Goal: Information Seeking & Learning: Learn about a topic

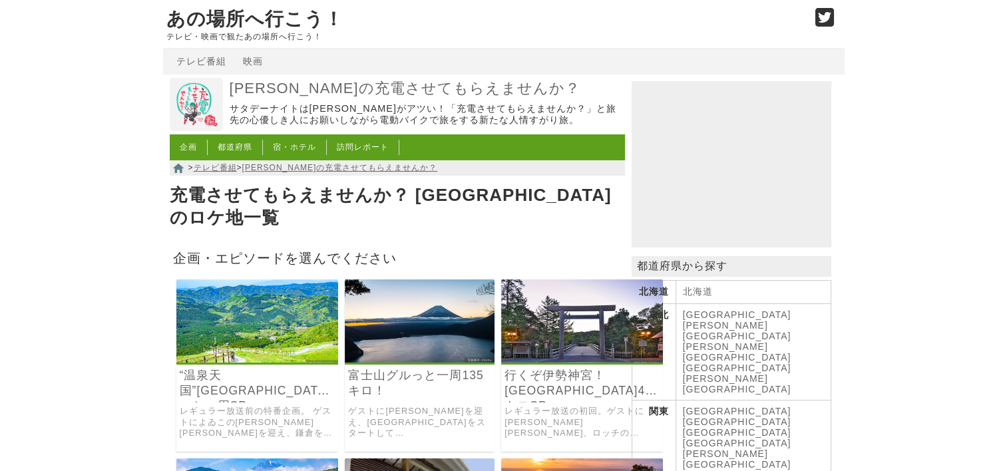
click at [538, 375] on link "行くぞ伊勢神宮！[GEOGRAPHIC_DATA]470キロSP" at bounding box center [581, 383] width 155 height 31
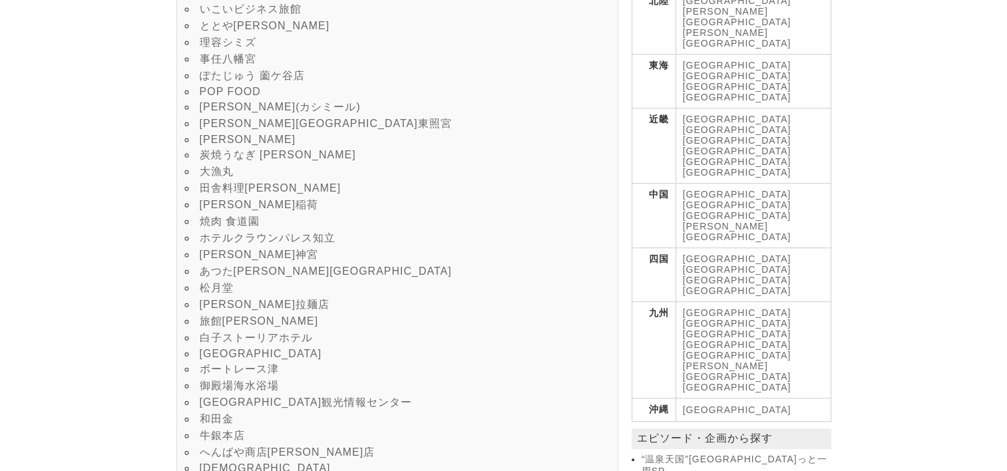
scroll to position [599, 0]
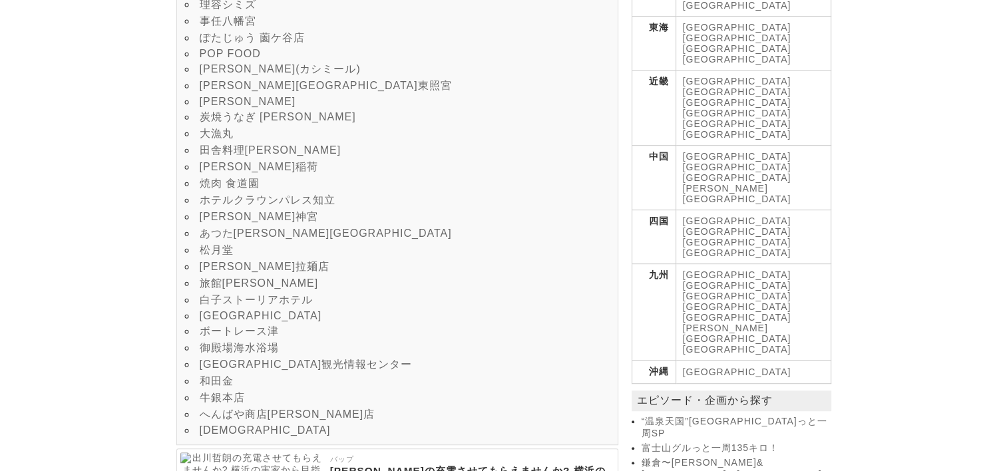
click at [260, 289] on link "旅館新みやこ" at bounding box center [259, 282] width 119 height 11
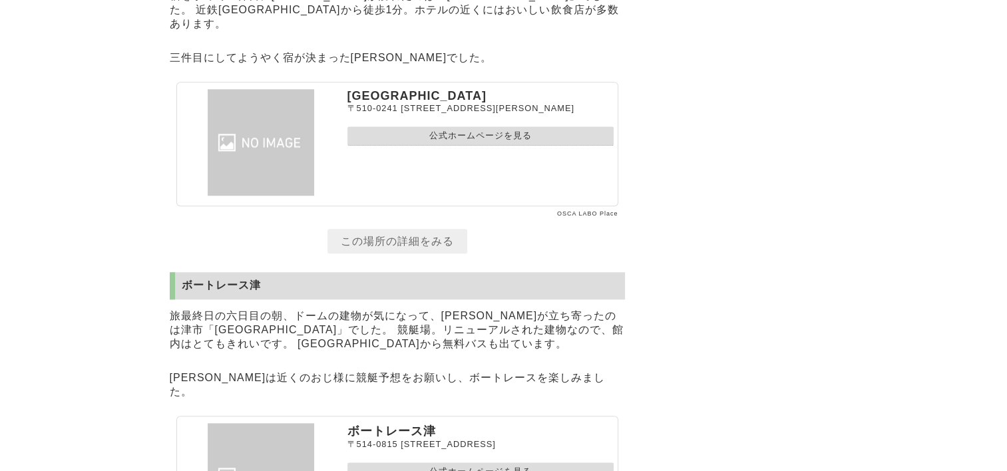
scroll to position [16308, 0]
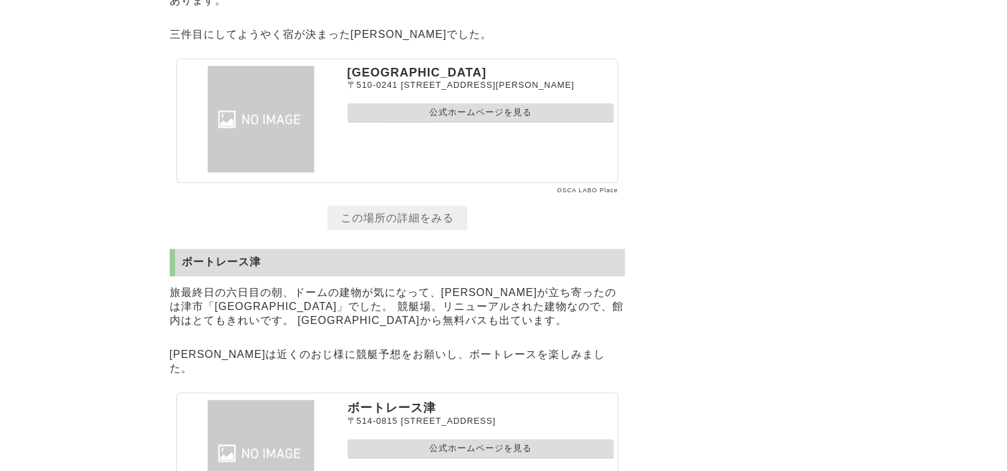
click at [429, 122] on link "公式ホームページを見る" at bounding box center [480, 112] width 266 height 19
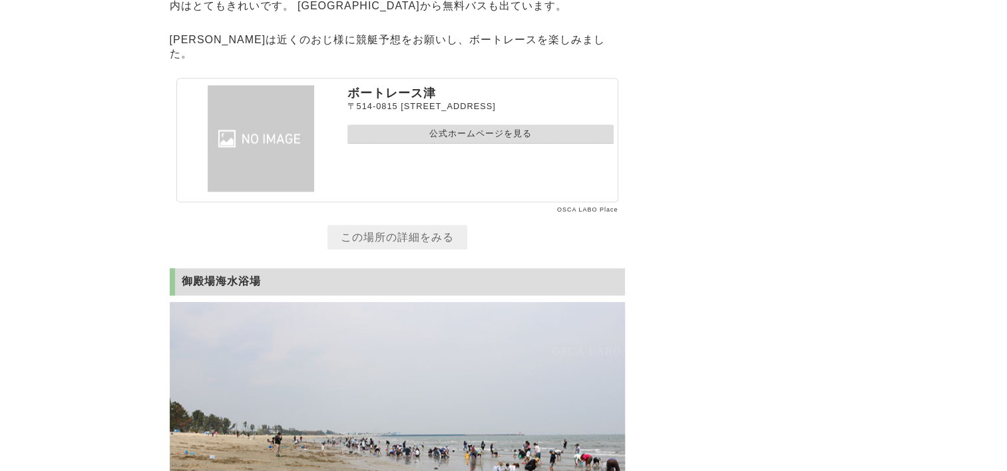
scroll to position [16641, 0]
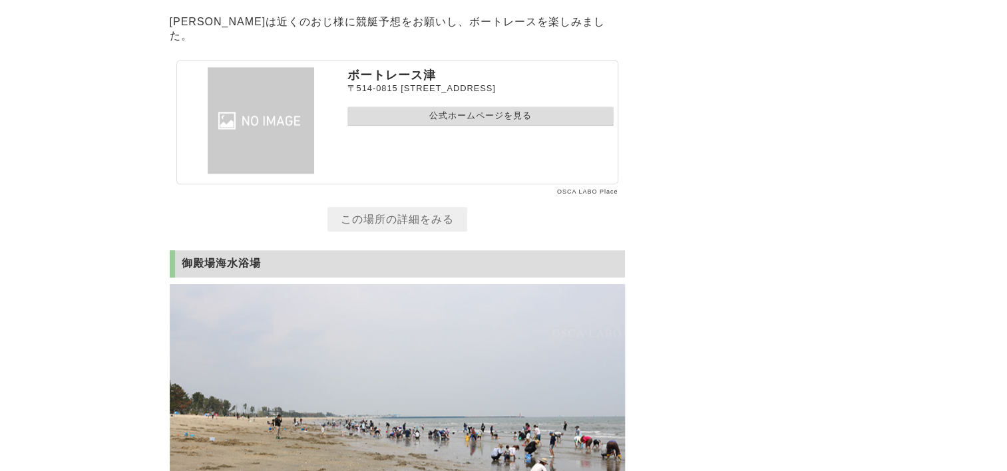
click at [440, 126] on link "公式ホームページを見る" at bounding box center [480, 115] width 266 height 19
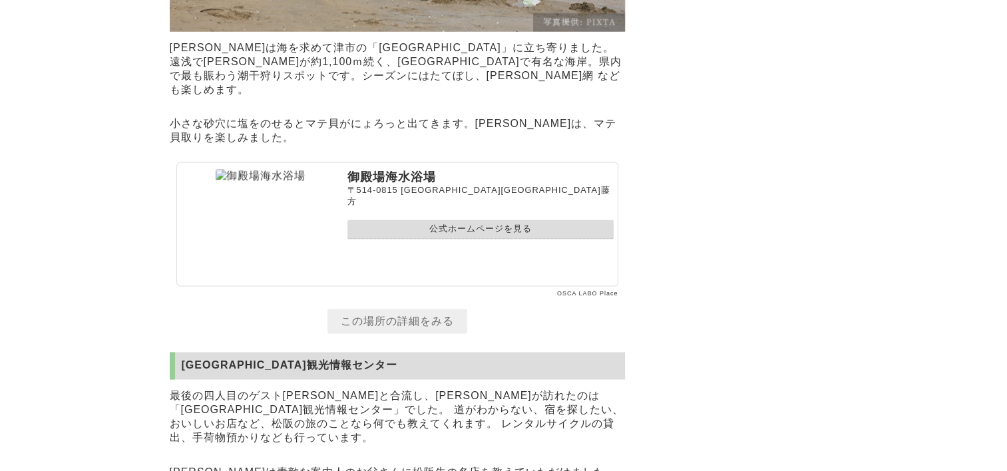
scroll to position [17173, 0]
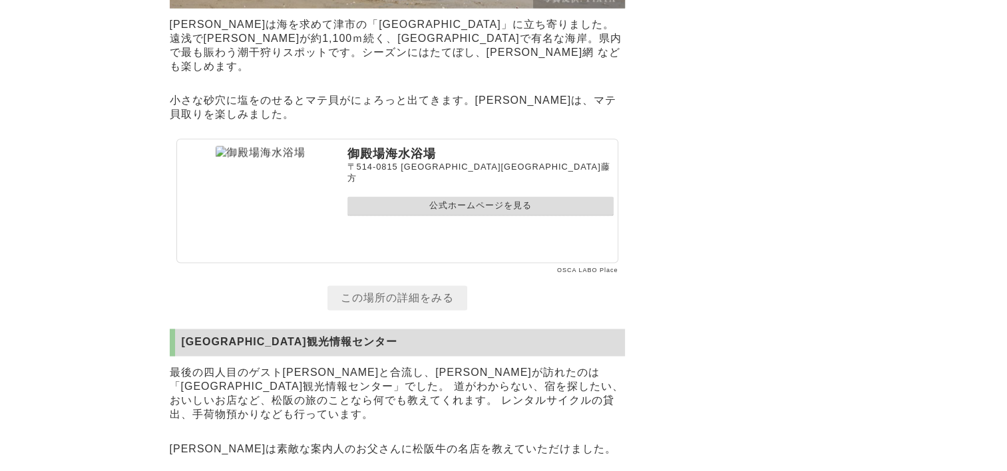
drag, startPoint x: 305, startPoint y: 248, endPoint x: 245, endPoint y: 245, distance: 59.9
click at [248, 160] on img at bounding box center [261, 153] width 90 height 14
drag, startPoint x: 229, startPoint y: 245, endPoint x: 279, endPoint y: 245, distance: 50.6
click at [279, 160] on img at bounding box center [261, 153] width 90 height 14
drag, startPoint x: 347, startPoint y: 250, endPoint x: 436, endPoint y: 246, distance: 89.2
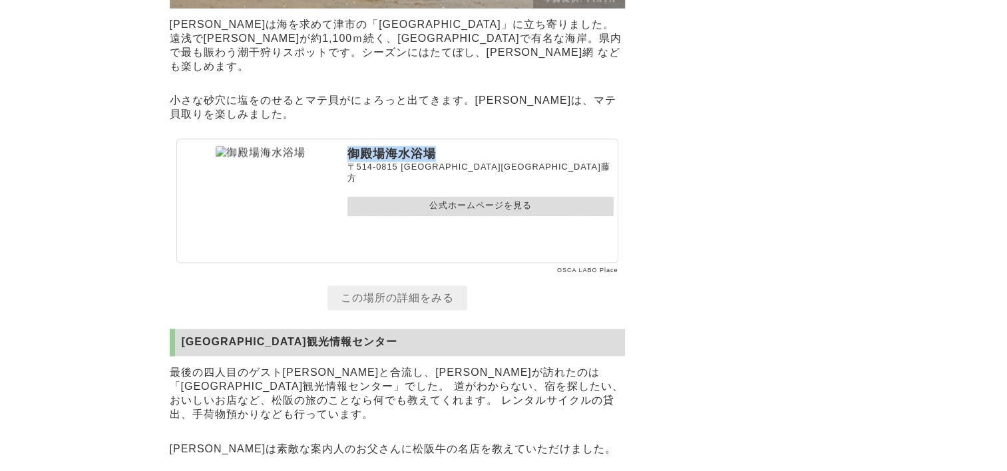
click at [436, 162] on p "御殿場海水浴場" at bounding box center [480, 154] width 266 height 16
drag, startPoint x: 436, startPoint y: 246, endPoint x: 420, endPoint y: 248, distance: 16.1
copy p "御殿場海水浴場"
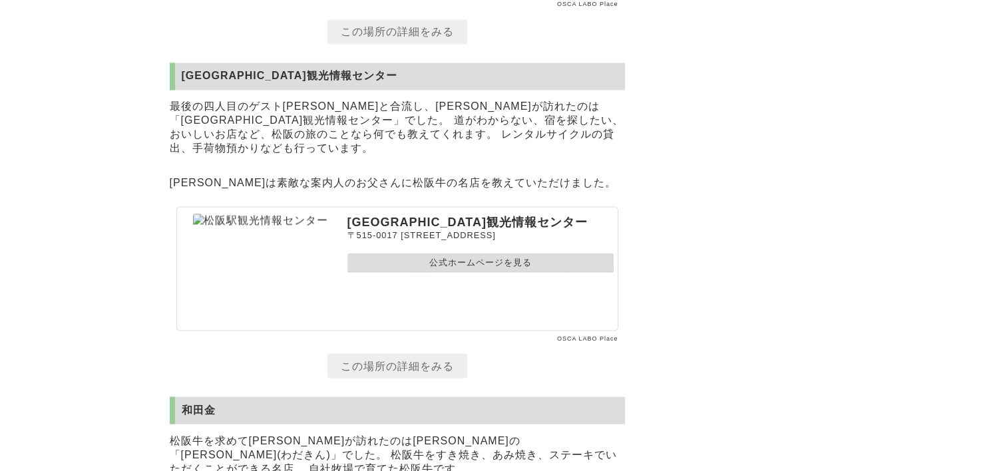
scroll to position [17505, 0]
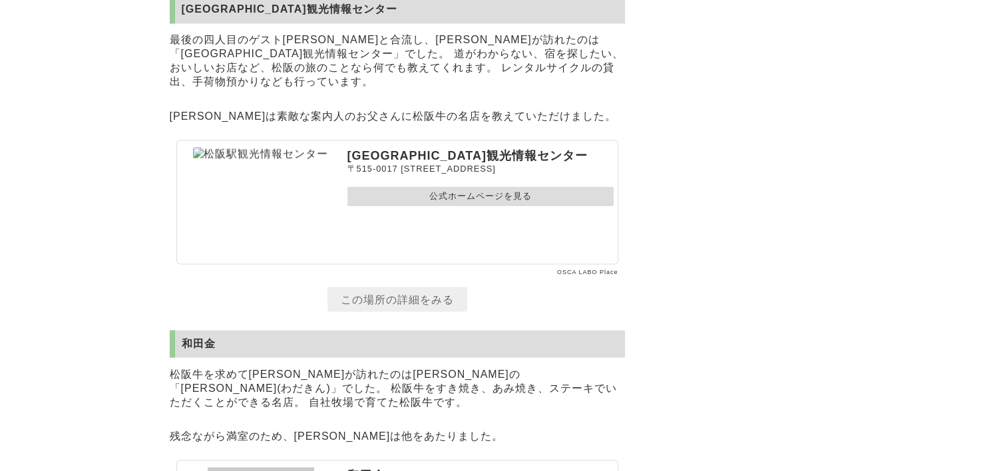
click at [440, 206] on link "公式ホームページを見る" at bounding box center [480, 195] width 266 height 19
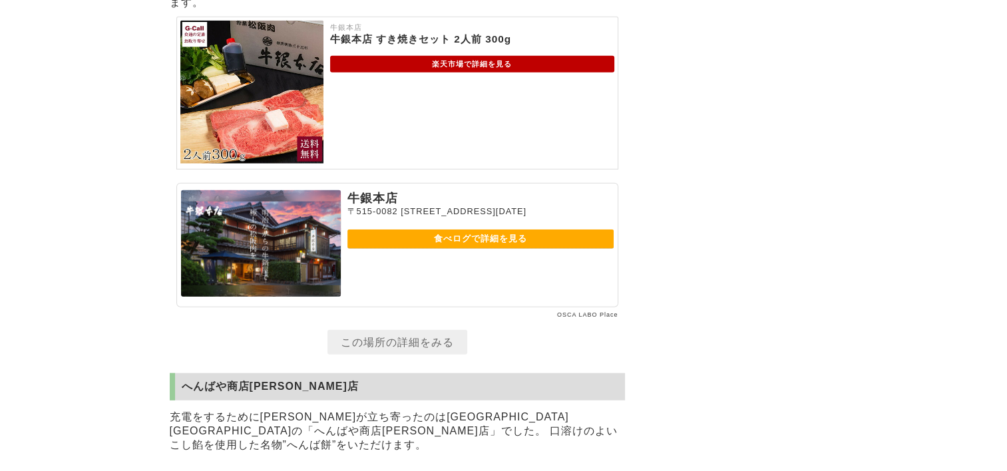
scroll to position [18370, 0]
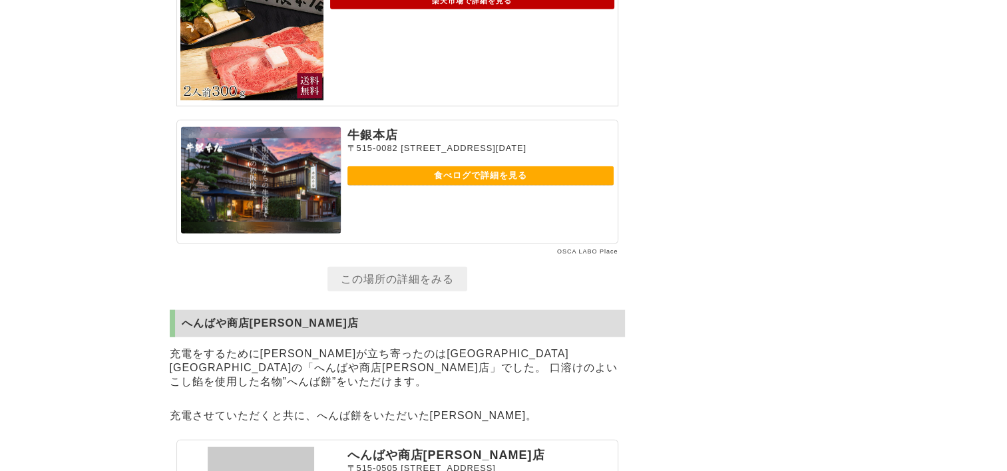
click at [506, 186] on link "食べログで詳細を見る" at bounding box center [480, 175] width 266 height 19
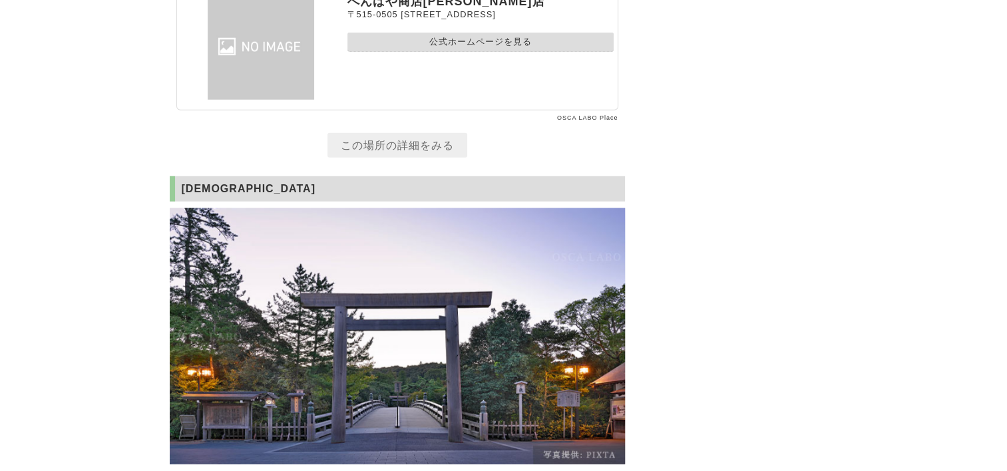
scroll to position [18836, 0]
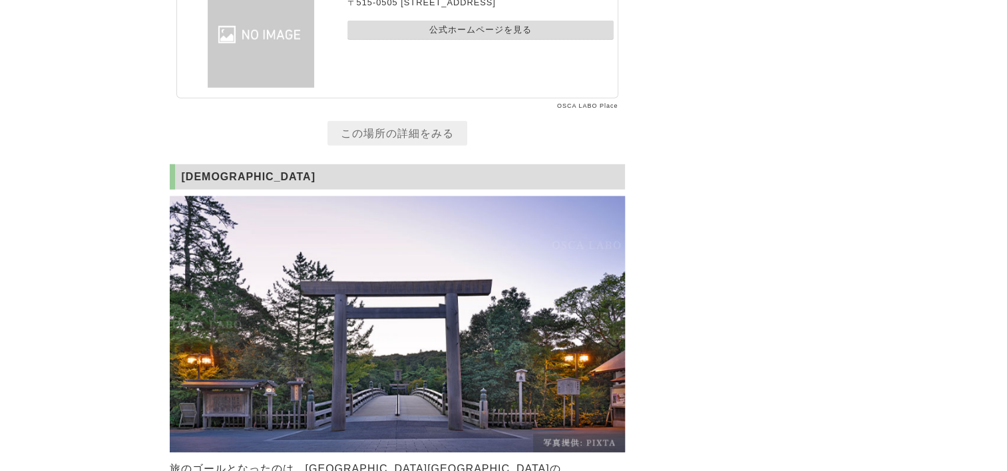
click at [452, 40] on link "公式ホームページを見る" at bounding box center [480, 30] width 266 height 19
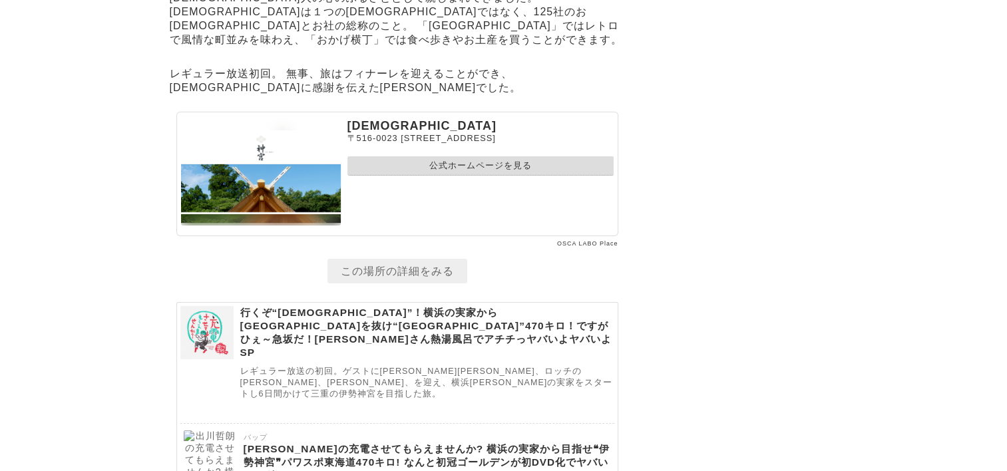
scroll to position [19368, 0]
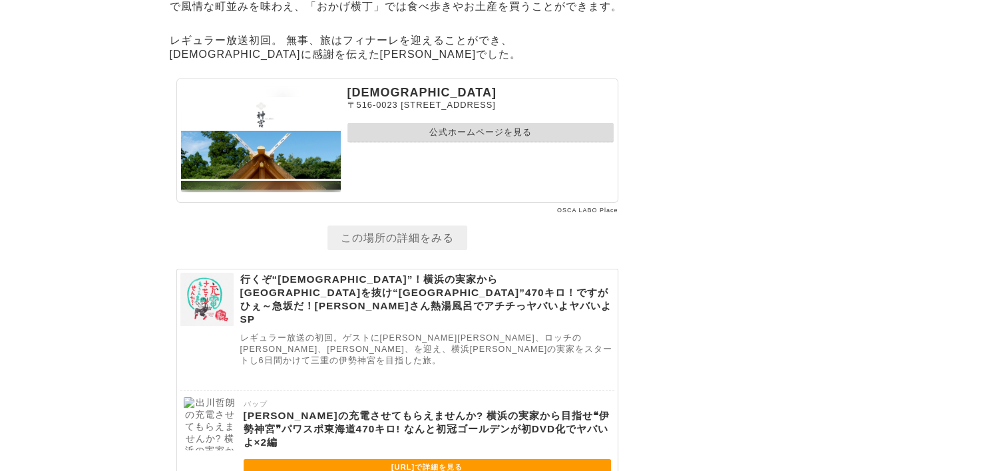
click at [408, 142] on link "公式ホームページを見る" at bounding box center [480, 132] width 266 height 19
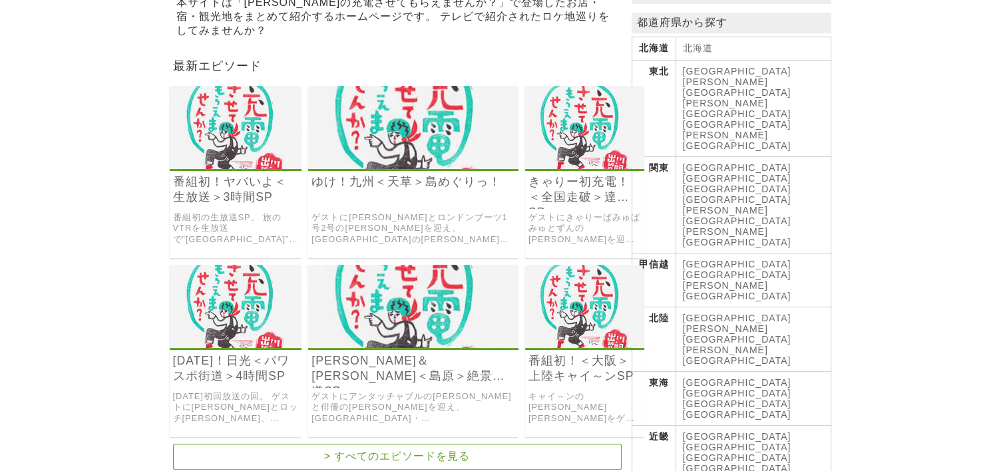
scroll to position [266, 0]
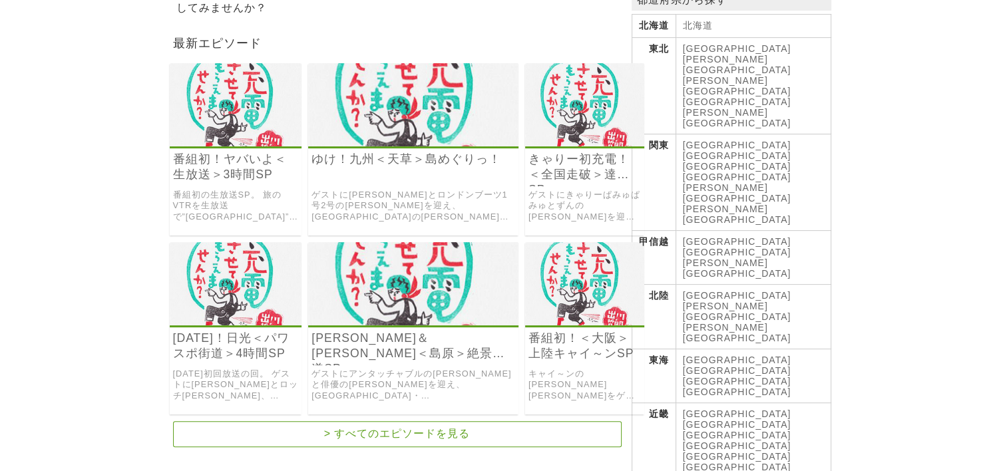
click at [730, 365] on link "[GEOGRAPHIC_DATA]" at bounding box center [737, 370] width 108 height 11
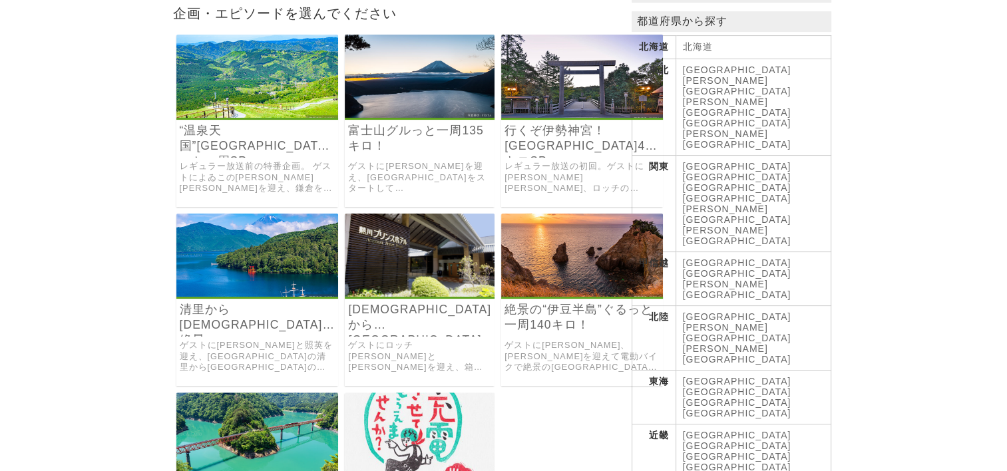
scroll to position [266, 0]
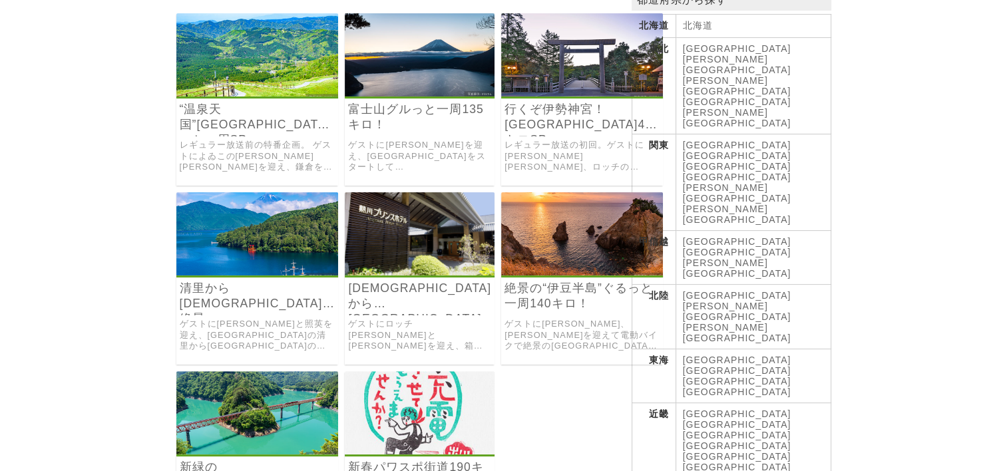
click at [543, 290] on link "絶景の“伊豆半島”ぐるっと一周140キロ！" at bounding box center [581, 296] width 155 height 31
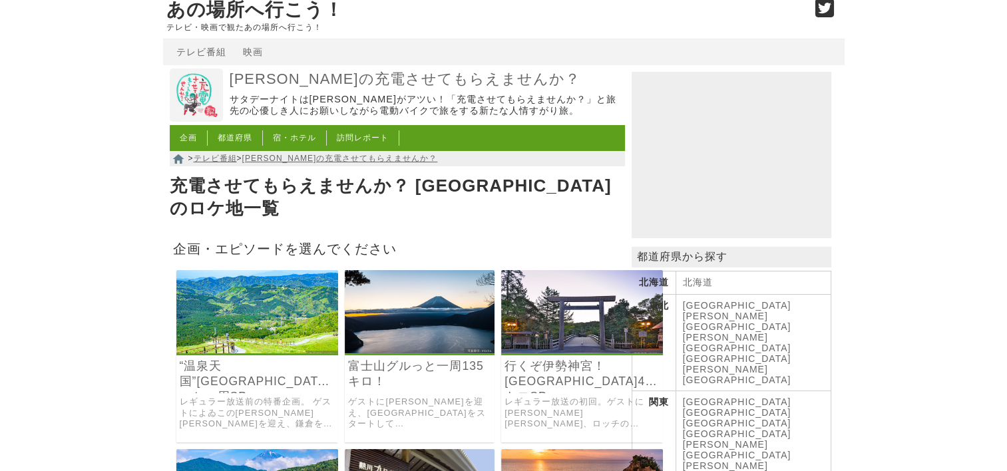
scroll to position [200, 0]
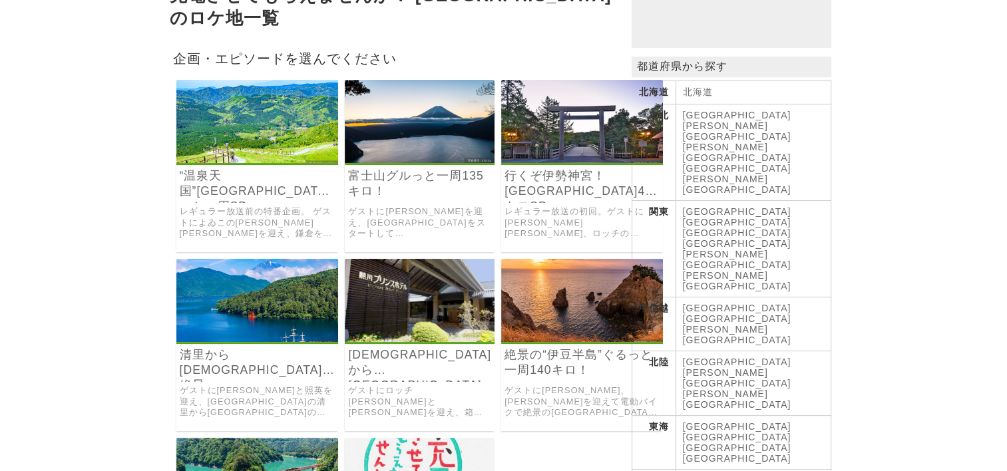
click at [392, 347] on link "[DEMOGRAPHIC_DATA]から[GEOGRAPHIC_DATA]周160キロ！" at bounding box center [419, 362] width 143 height 31
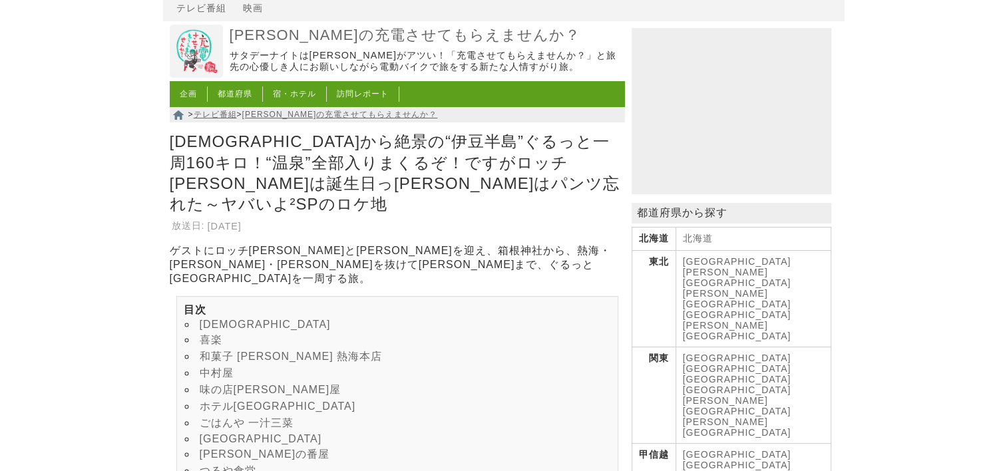
scroll to position [67, 0]
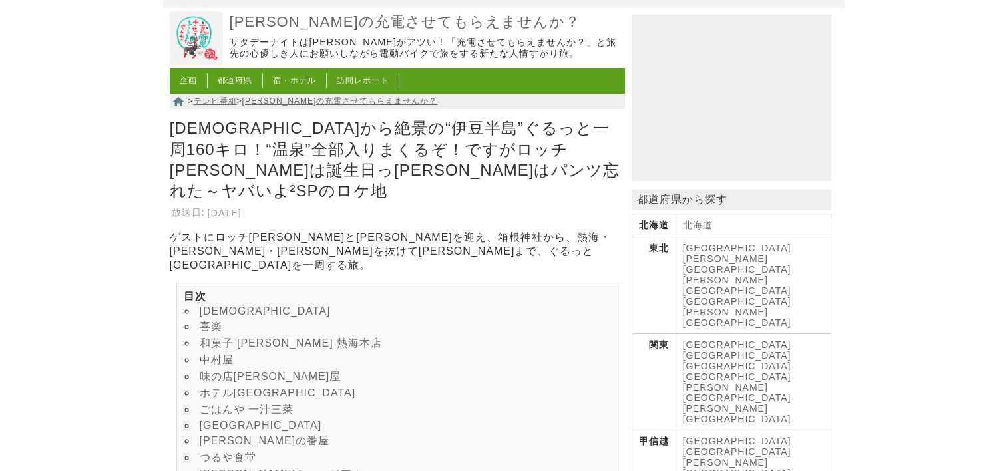
click at [209, 321] on link "喜楽" at bounding box center [211, 326] width 23 height 11
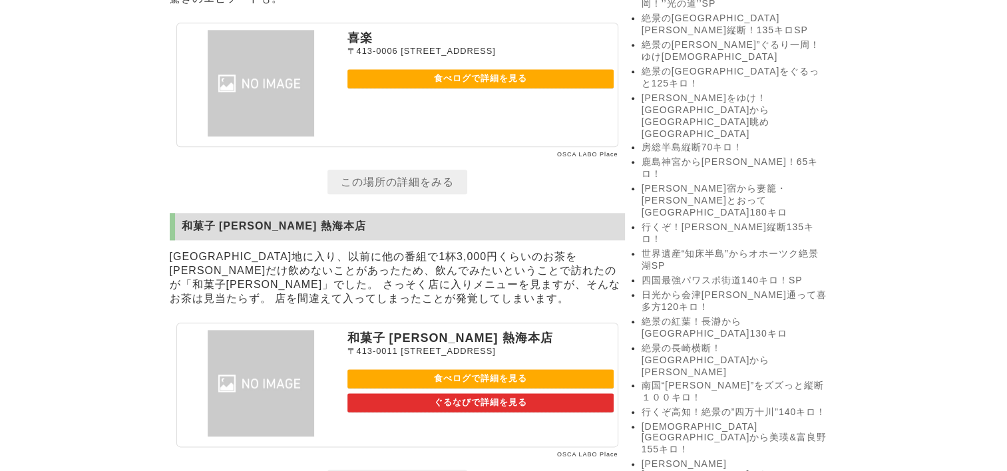
scroll to position [1550, 0]
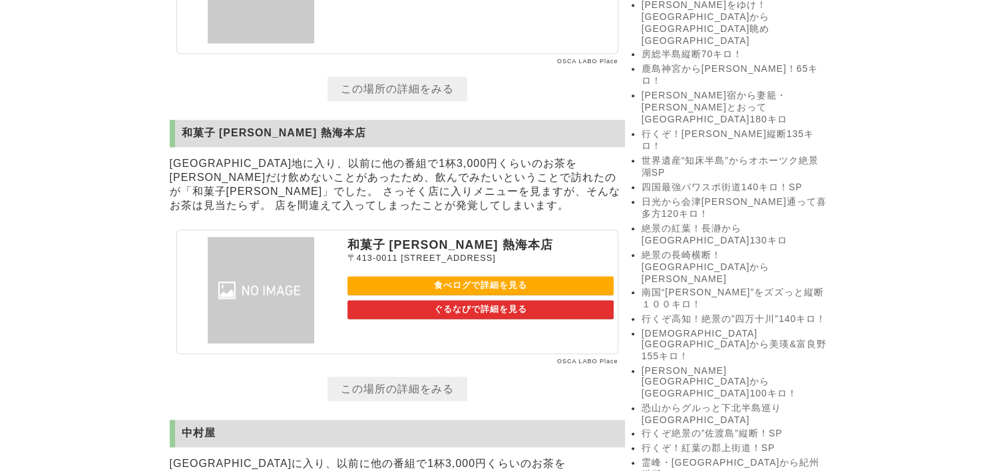
click at [484, 287] on link "食べログで詳細を見る" at bounding box center [480, 285] width 266 height 19
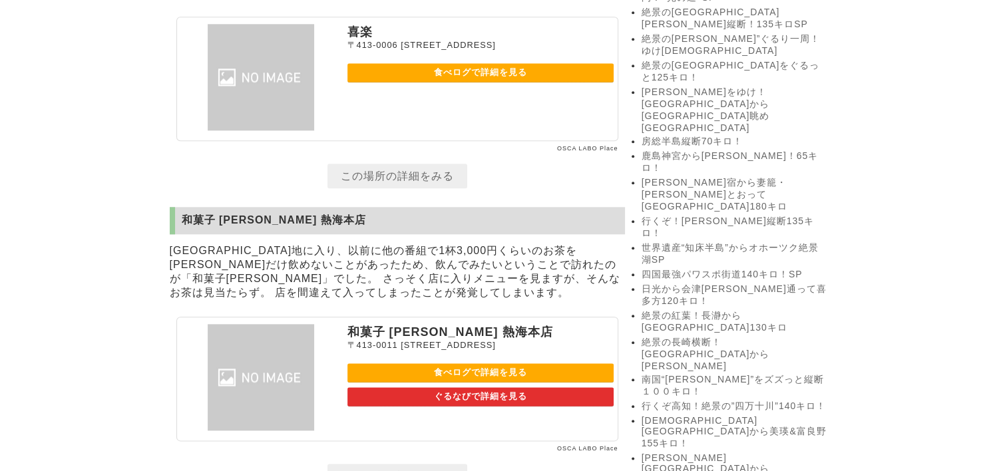
scroll to position [1284, 0]
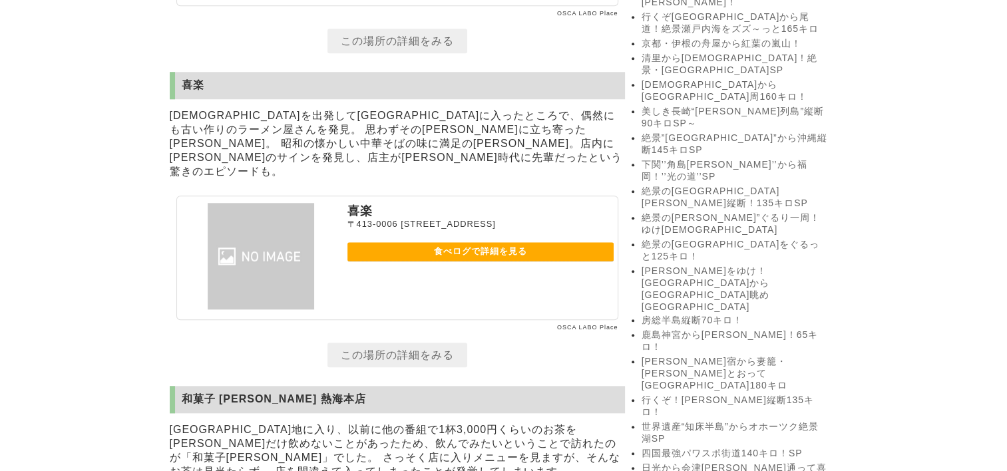
click at [450, 251] on link "食べログで詳細を見る" at bounding box center [480, 251] width 266 height 19
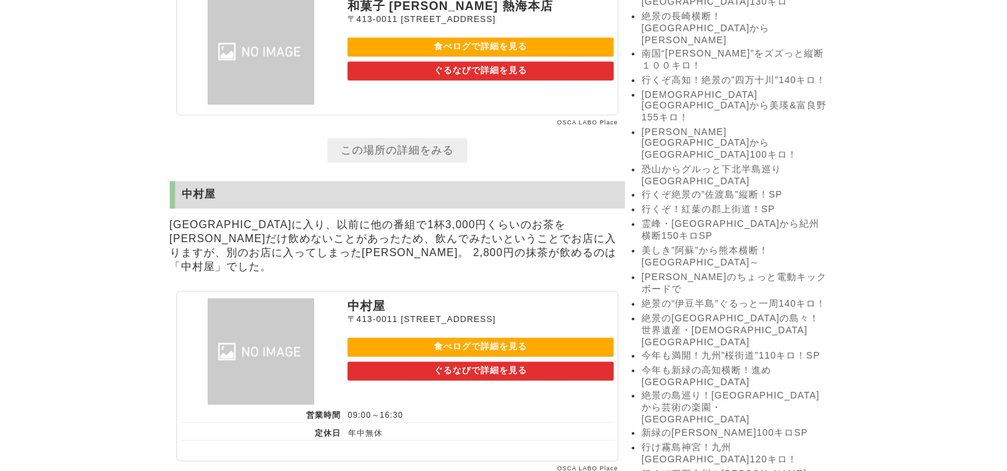
scroll to position [1816, 0]
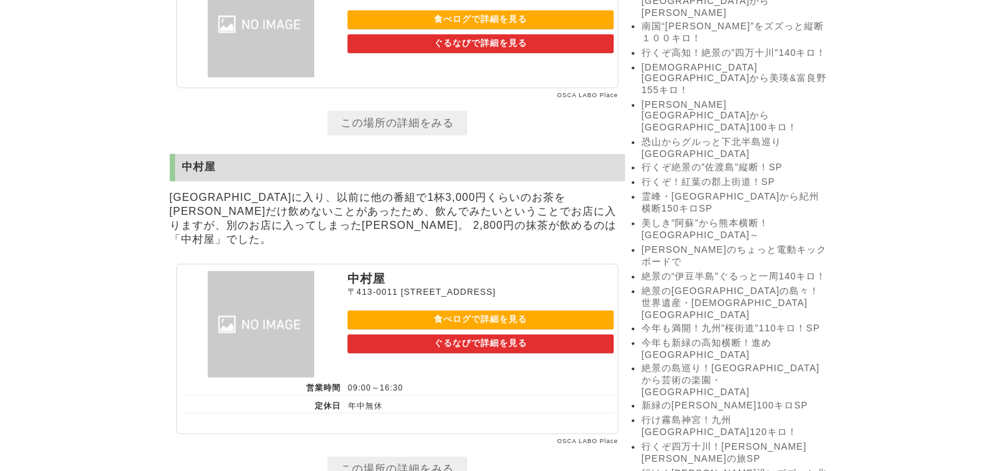
click at [474, 321] on link "食べログで詳細を見る" at bounding box center [480, 319] width 266 height 19
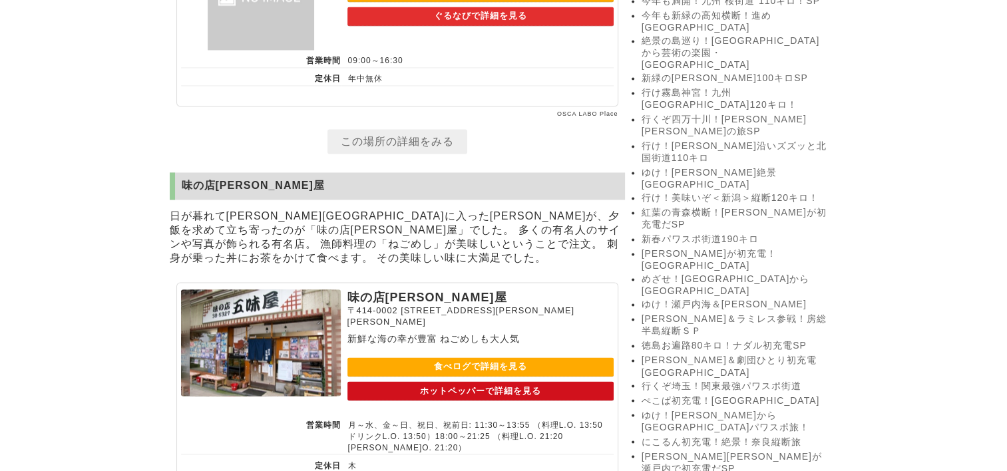
scroll to position [2216, 0]
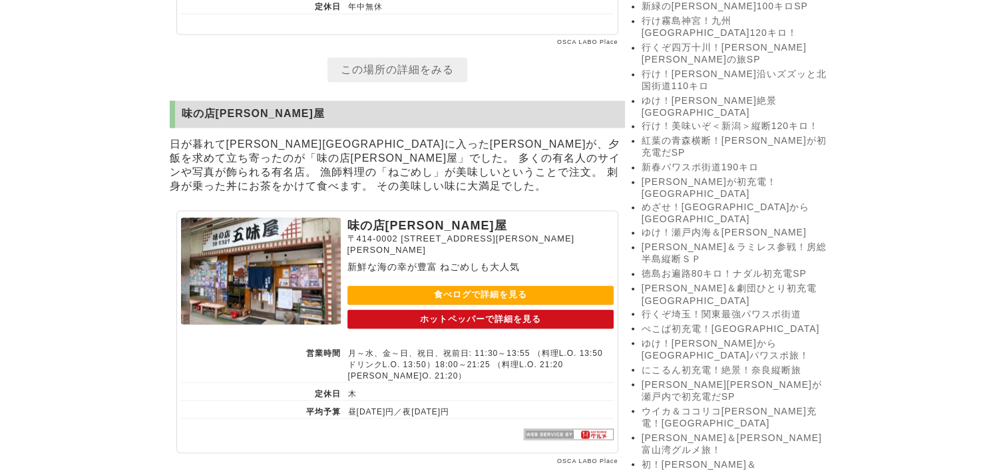
click at [431, 298] on link "食べログで詳細を見る" at bounding box center [480, 294] width 266 height 19
